Goal: Task Accomplishment & Management: Manage account settings

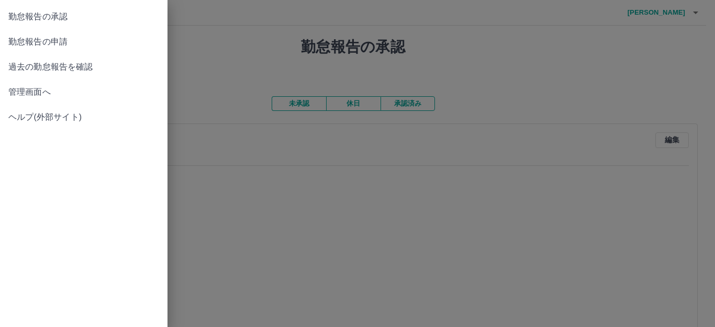
click at [30, 18] on span "勤怠報告の承認" at bounding box center [83, 16] width 151 height 13
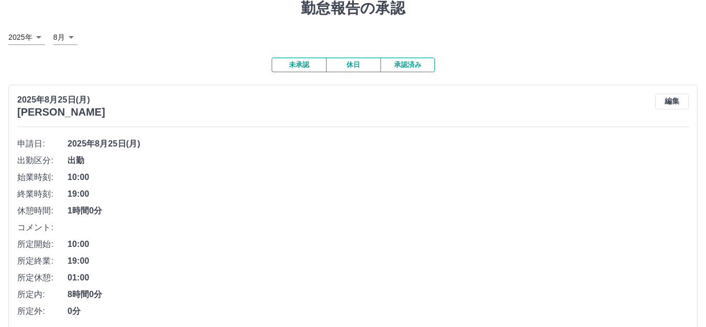
scroll to position [88, 0]
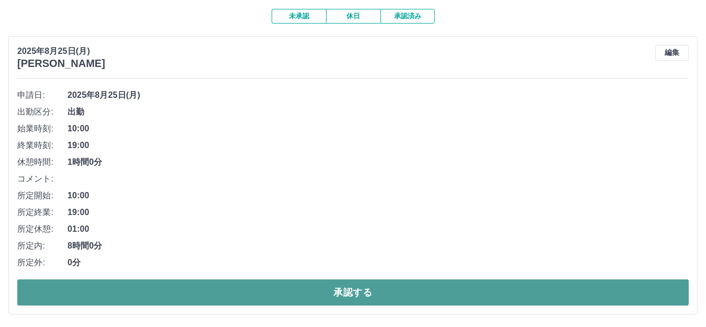
click at [351, 290] on button "承認する" at bounding box center [353, 293] width 672 height 26
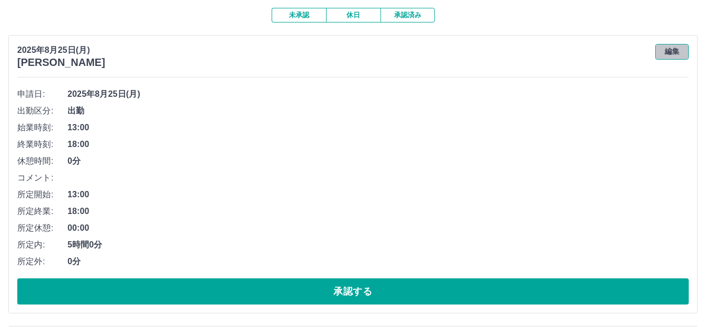
click at [667, 53] on button "編集" at bounding box center [672, 52] width 34 height 16
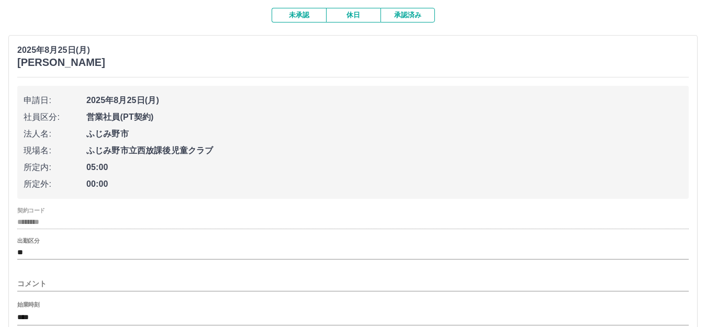
click at [83, 283] on input "コメント" at bounding box center [353, 283] width 672 height 15
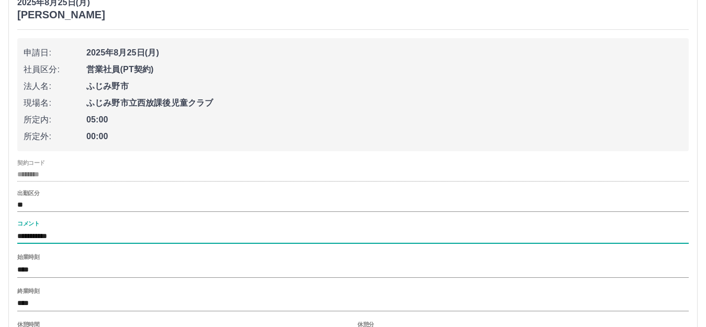
scroll to position [246, 0]
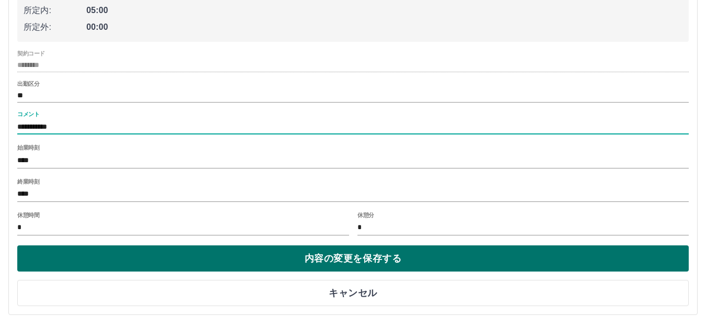
type input "**********"
click at [314, 257] on button "内容の変更を保存する" at bounding box center [353, 259] width 672 height 26
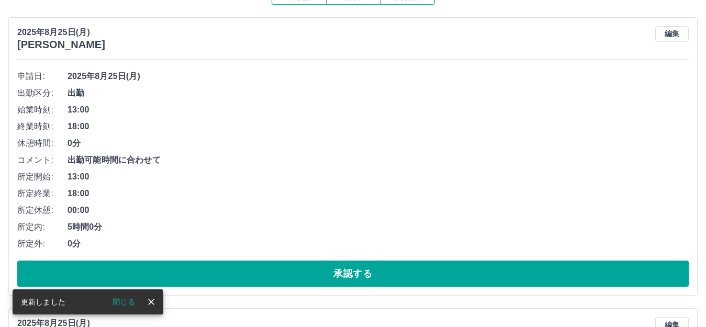
scroll to position [88, 0]
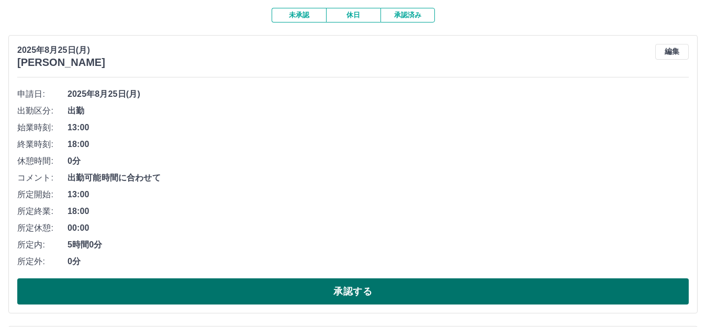
click at [365, 294] on button "承認する" at bounding box center [353, 291] width 672 height 26
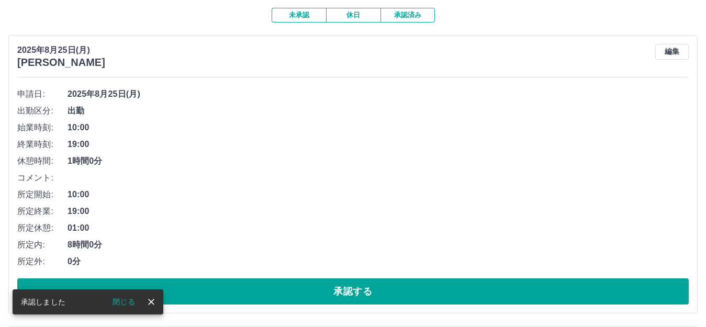
click at [365, 294] on button "承認する" at bounding box center [353, 291] width 672 height 26
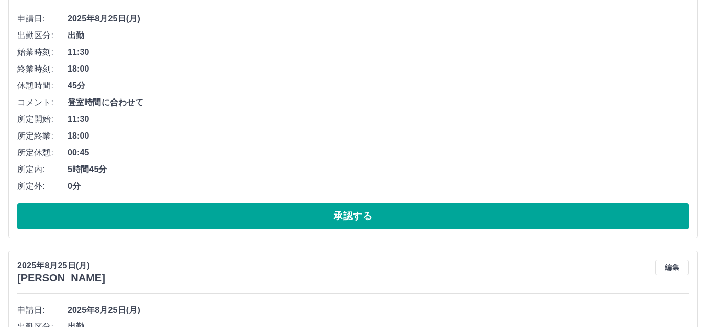
scroll to position [403, 0]
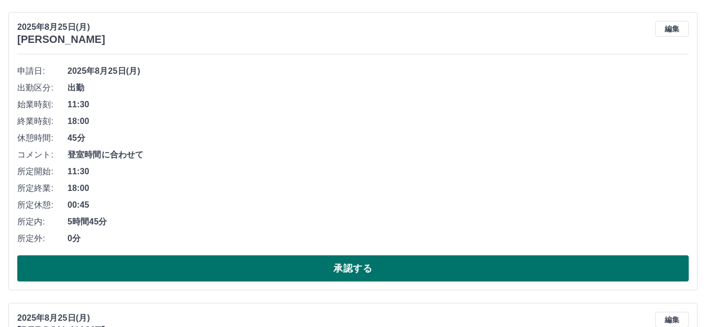
click at [240, 259] on button "承認する" at bounding box center [353, 268] width 672 height 26
click at [344, 274] on button "承認する" at bounding box center [353, 268] width 672 height 26
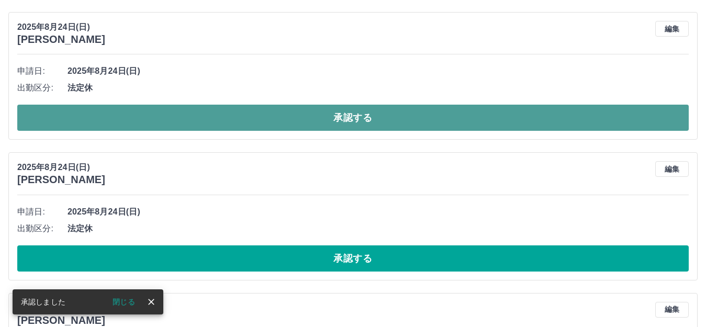
click at [343, 115] on button "承認する" at bounding box center [353, 118] width 672 height 26
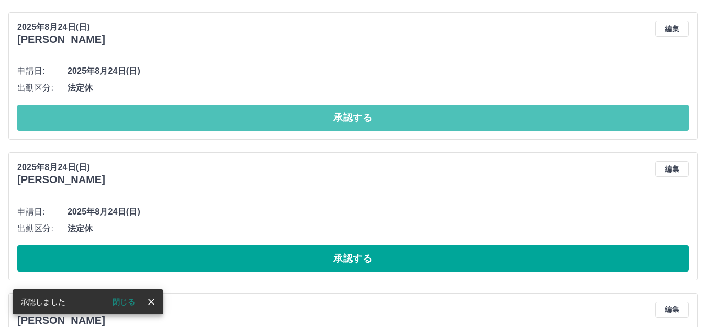
click at [343, 115] on button "承認する" at bounding box center [353, 118] width 672 height 26
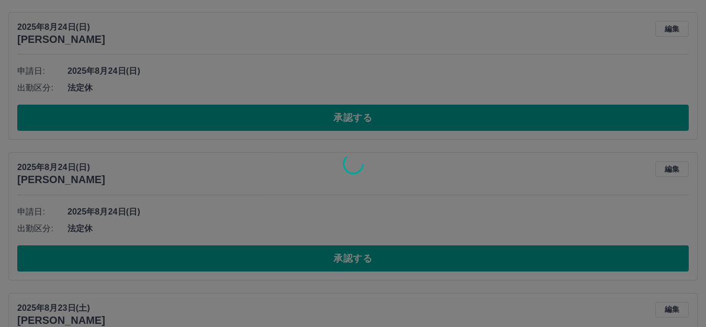
scroll to position [370, 0]
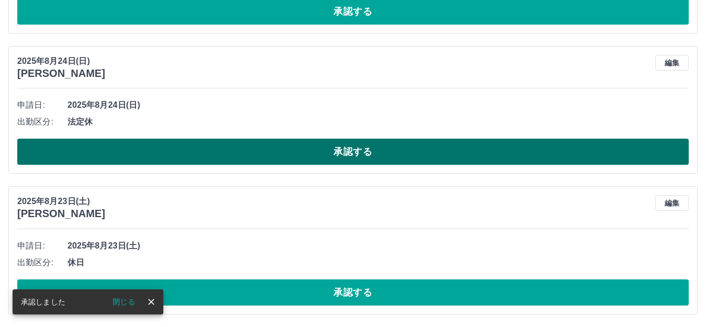
click at [344, 153] on button "承認する" at bounding box center [353, 152] width 672 height 26
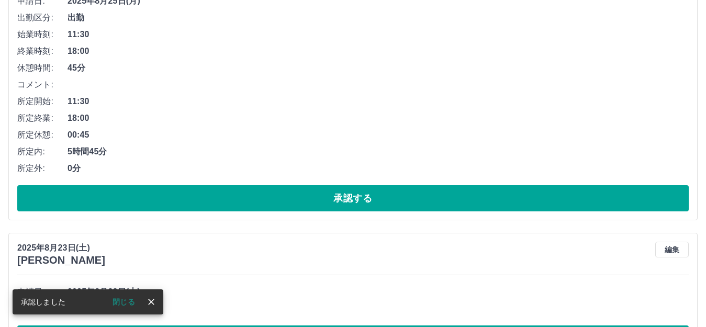
scroll to position [229, 0]
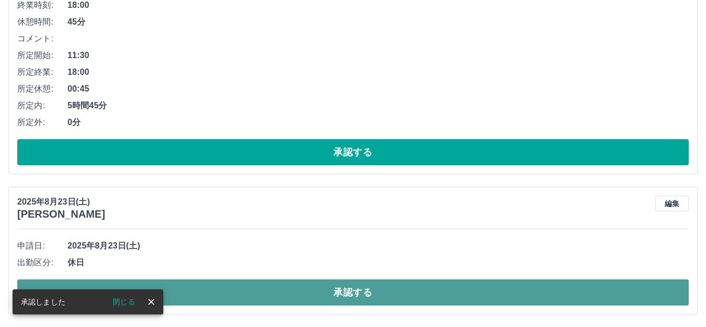
click at [385, 297] on button "承認する" at bounding box center [353, 293] width 672 height 26
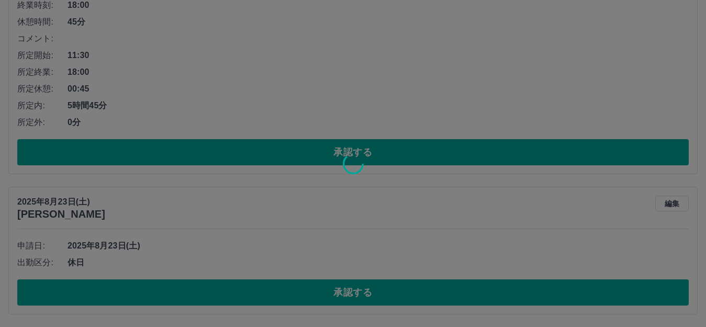
scroll to position [88, 0]
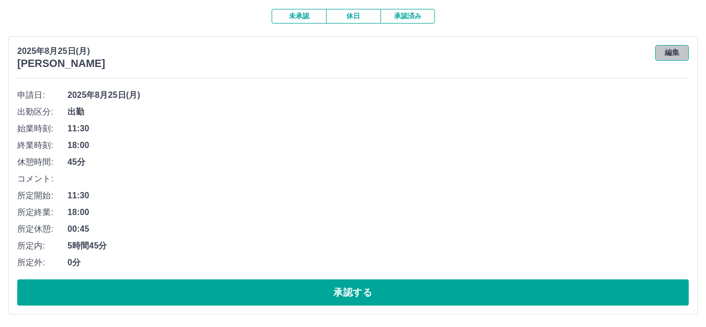
click at [677, 51] on button "編集" at bounding box center [672, 53] width 34 height 16
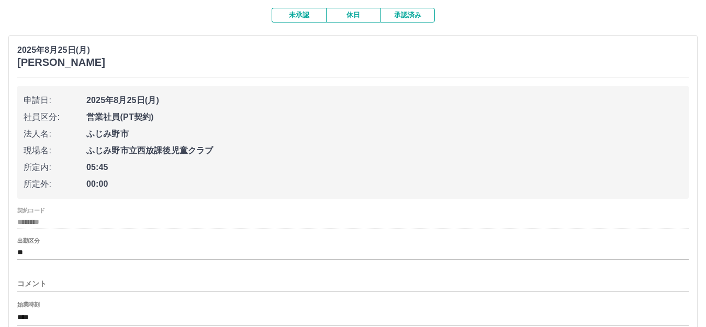
click at [59, 292] on input "コメント" at bounding box center [353, 283] width 672 height 15
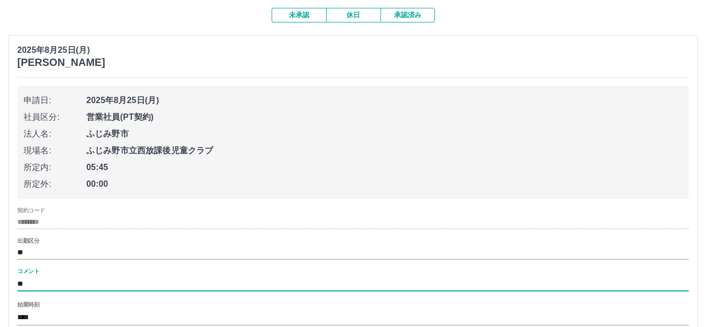
type input "*"
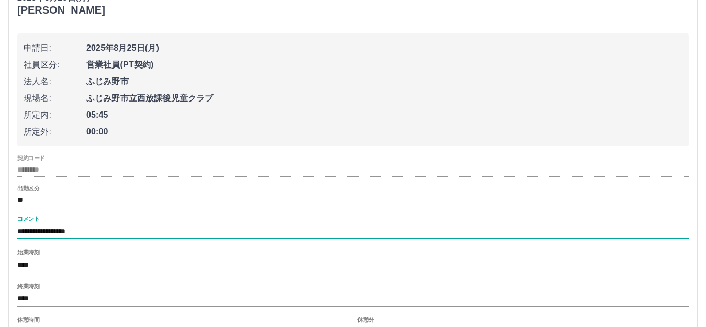
click at [140, 236] on input "**********" at bounding box center [353, 231] width 672 height 15
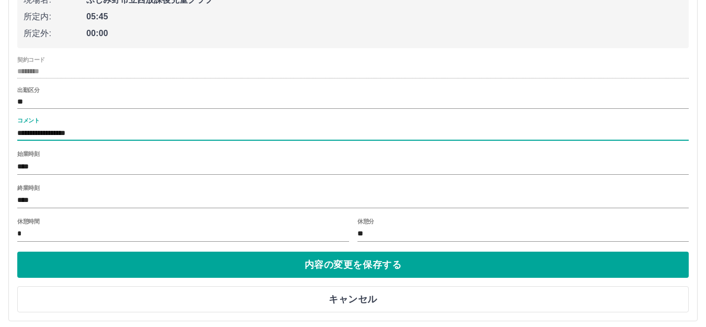
scroll to position [246, 0]
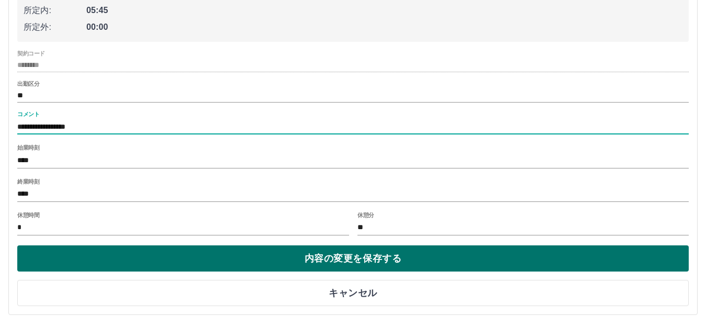
type input "**********"
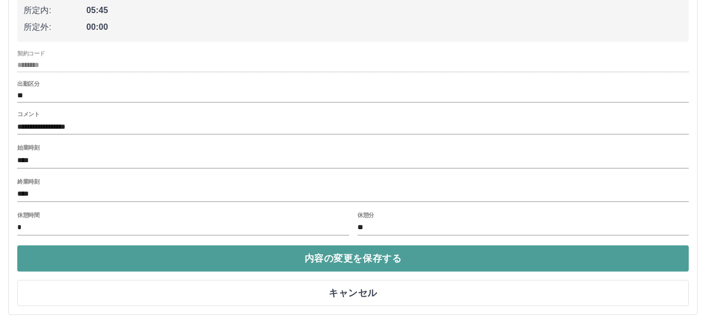
click at [270, 257] on button "内容の変更を保存する" at bounding box center [353, 259] width 672 height 26
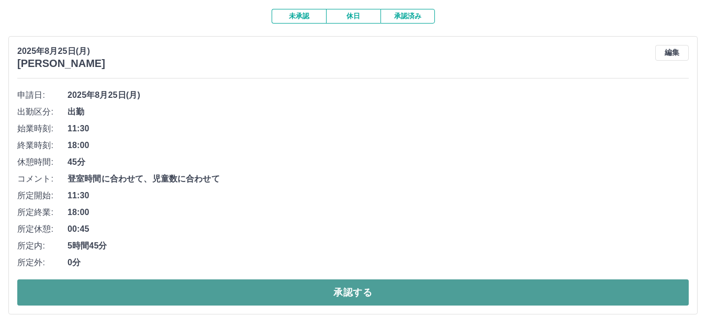
click at [320, 293] on button "承認する" at bounding box center [353, 293] width 672 height 26
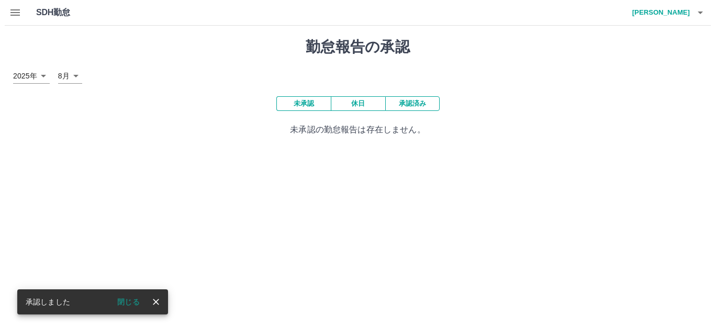
scroll to position [0, 0]
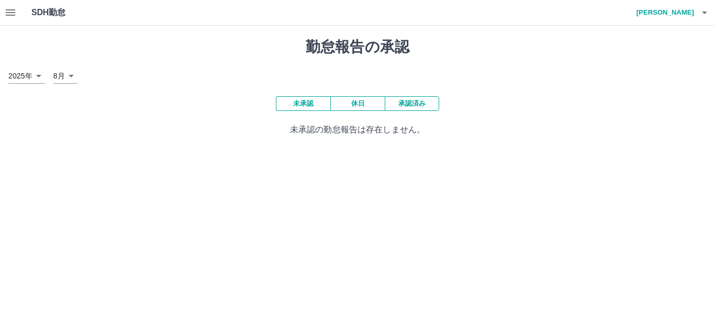
click at [705, 14] on icon "button" at bounding box center [704, 12] width 13 height 13
click at [656, 80] on li "ログアウト" at bounding box center [660, 76] width 93 height 19
